Goal: Check status: Check status

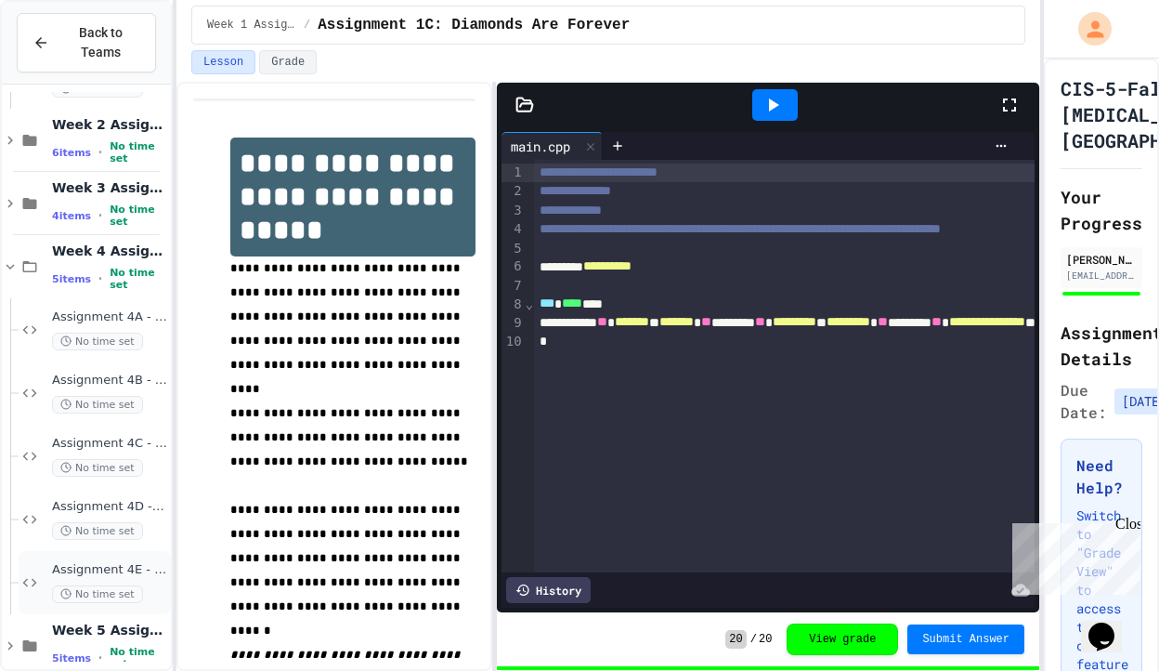
scroll to position [337, 0]
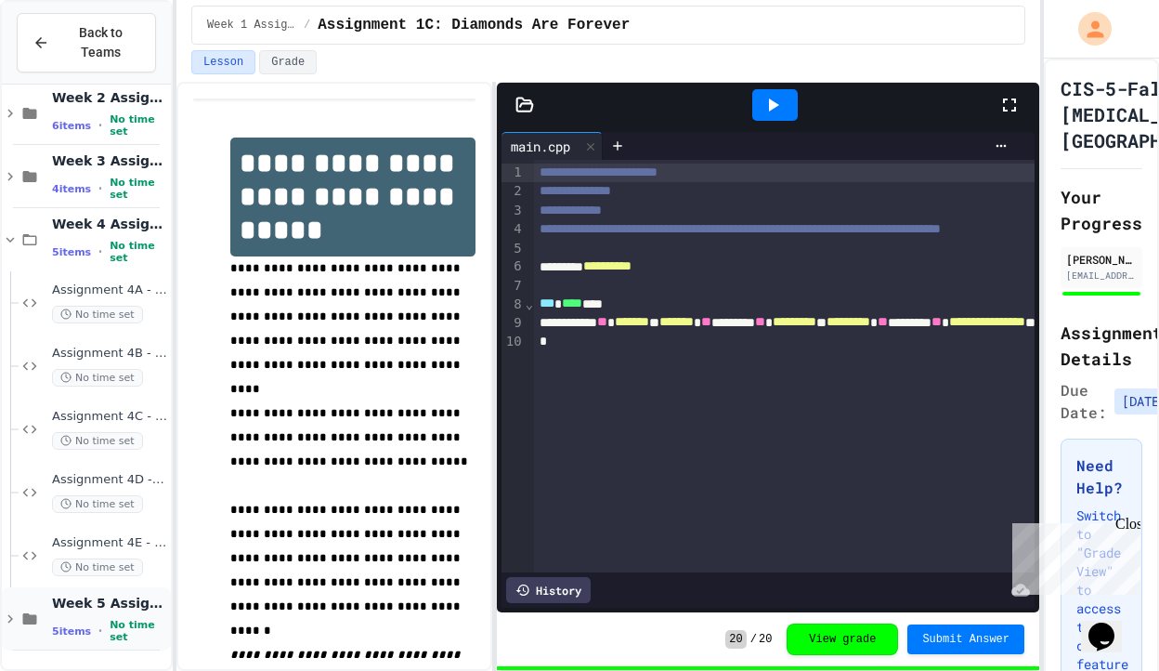
click at [18, 613] on icon at bounding box center [10, 618] width 17 height 17
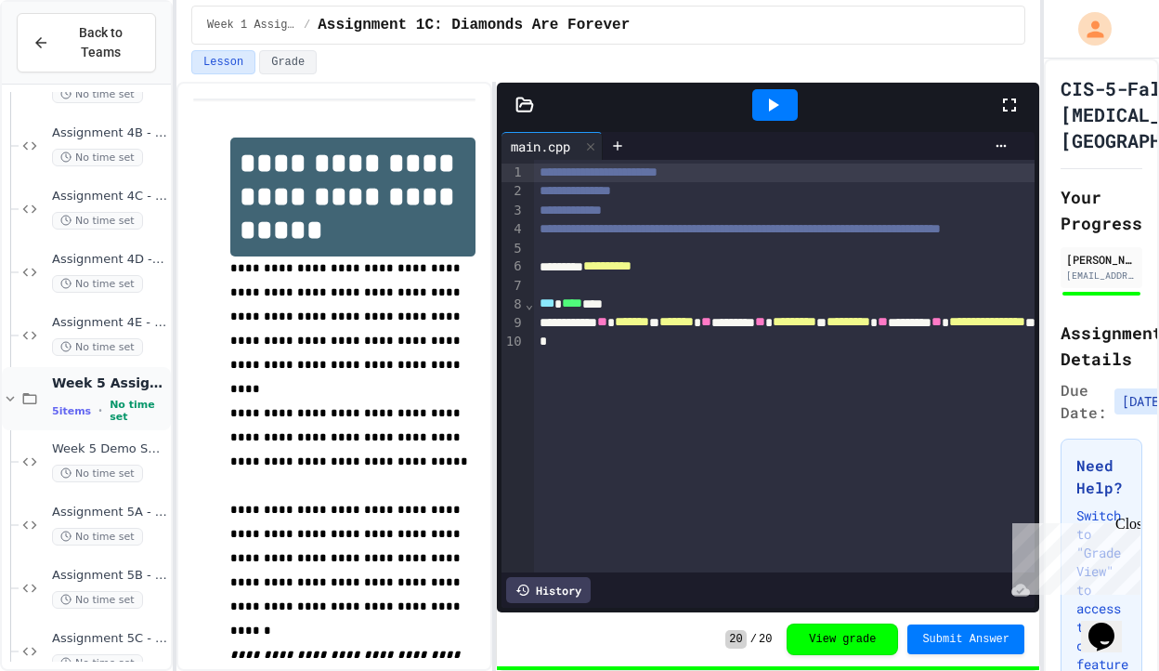
scroll to position [653, 0]
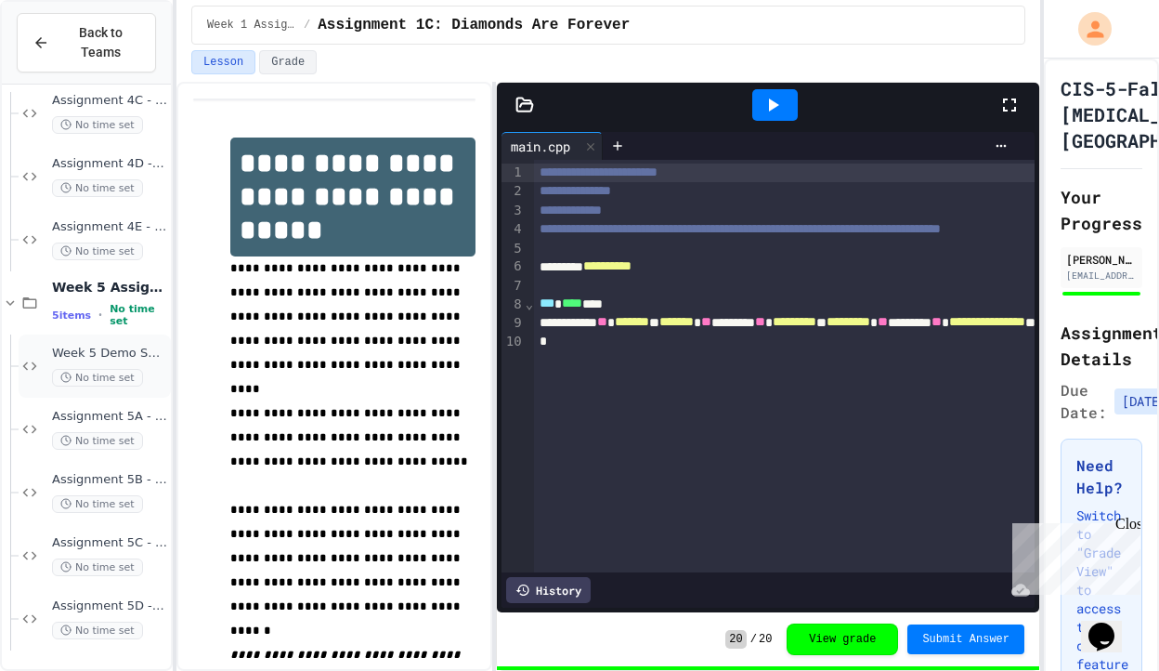
click at [136, 369] on span "No time set" at bounding box center [97, 378] width 91 height 18
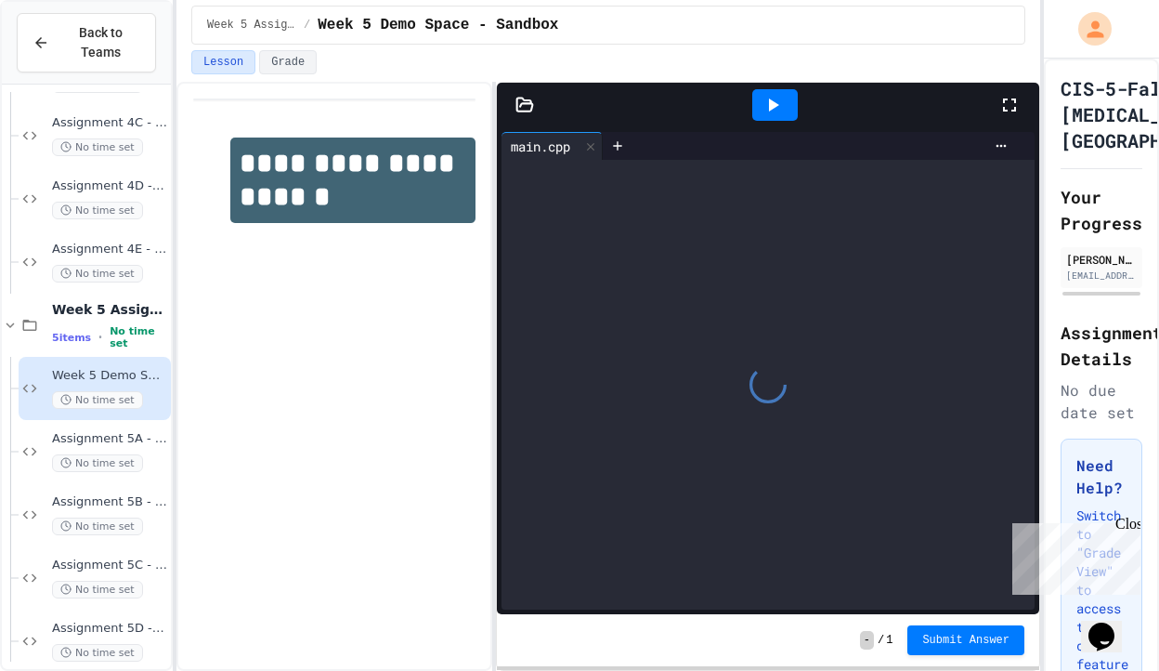
scroll to position [653, 0]
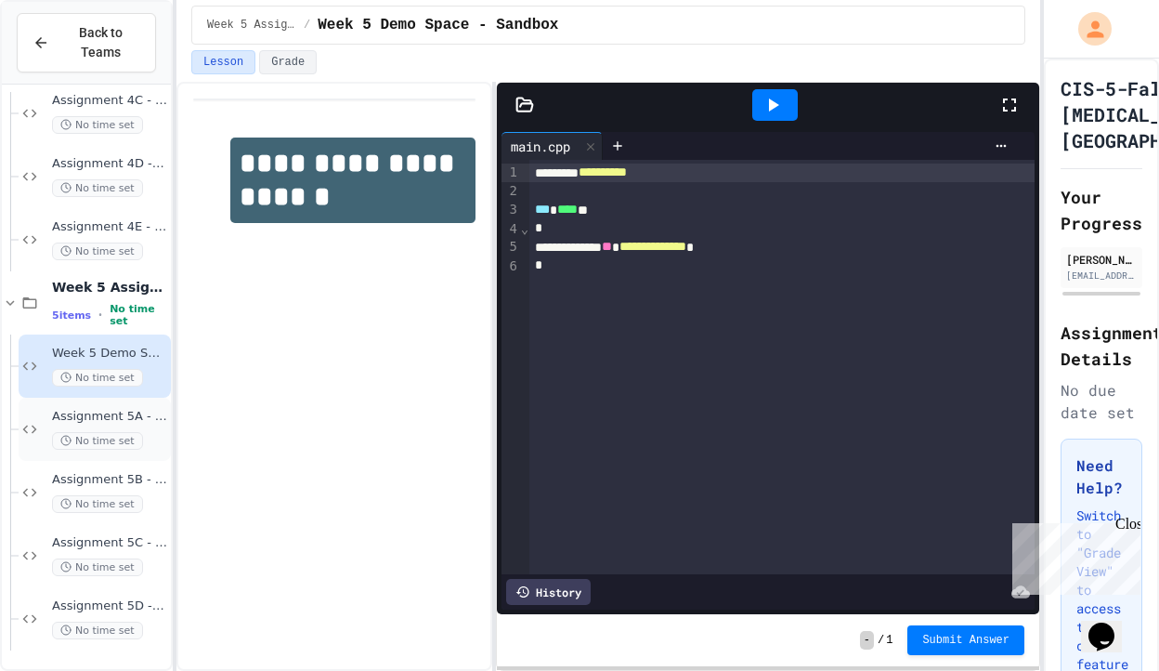
click at [152, 440] on div "No time set" at bounding box center [109, 441] width 115 height 18
